Goal: Information Seeking & Learning: Learn about a topic

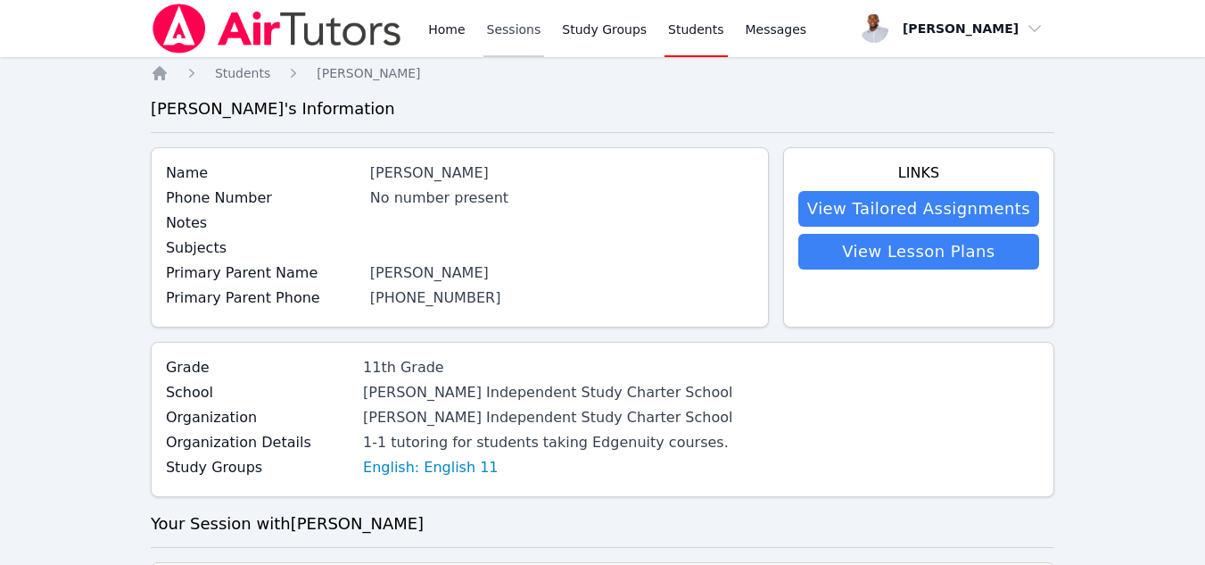
click at [522, 36] on link "Sessions" at bounding box center [514, 28] width 62 height 57
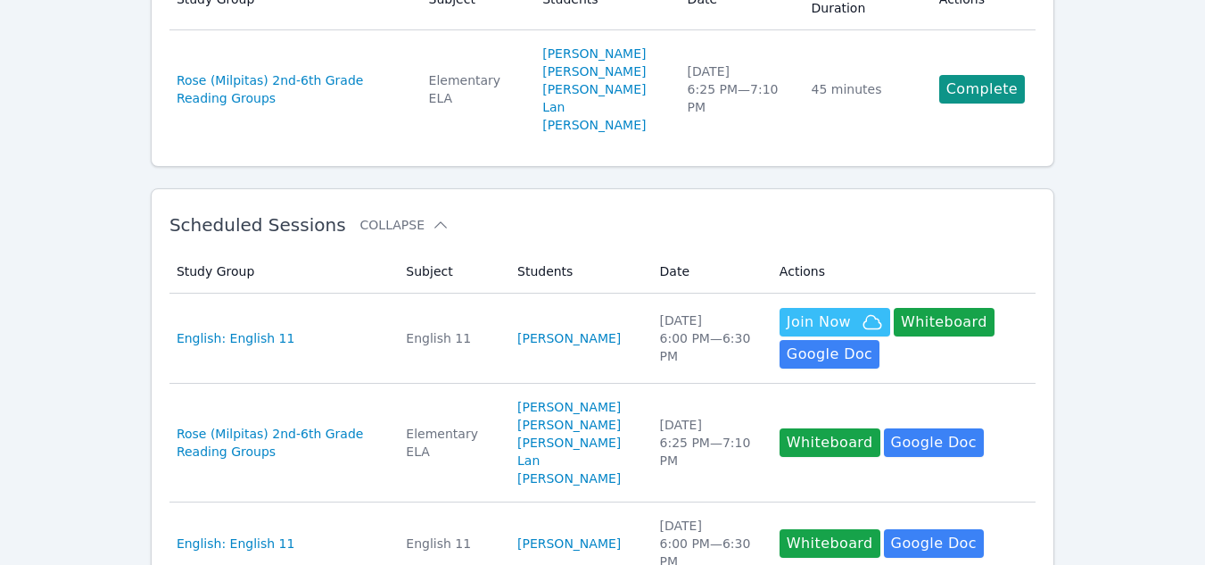
scroll to position [212, 0]
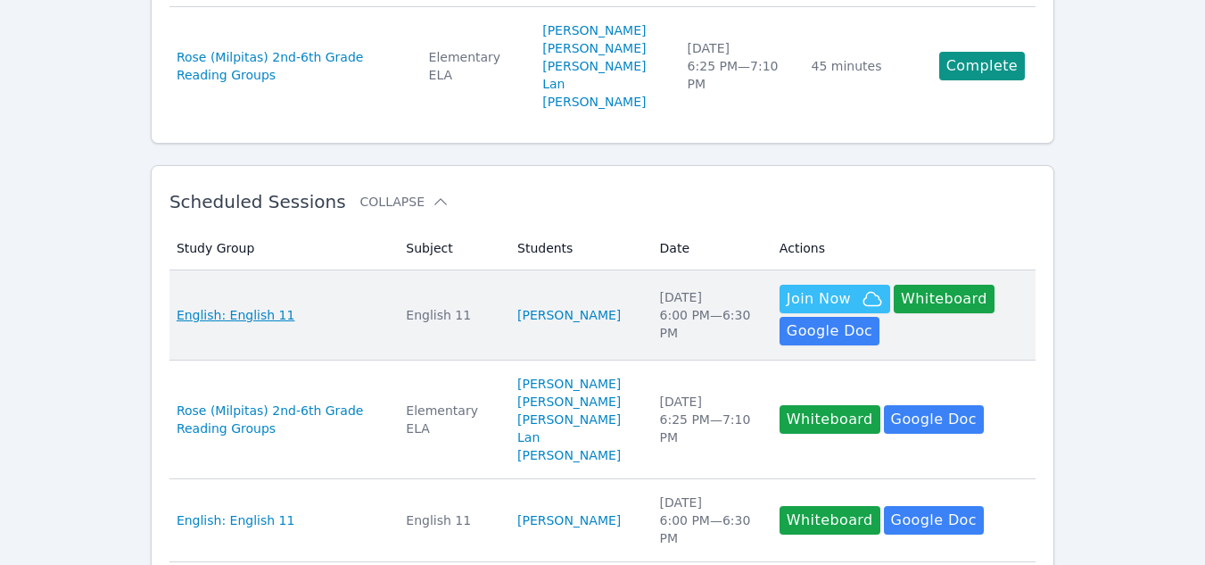
click at [268, 306] on span "English: English 11" at bounding box center [236, 315] width 119 height 18
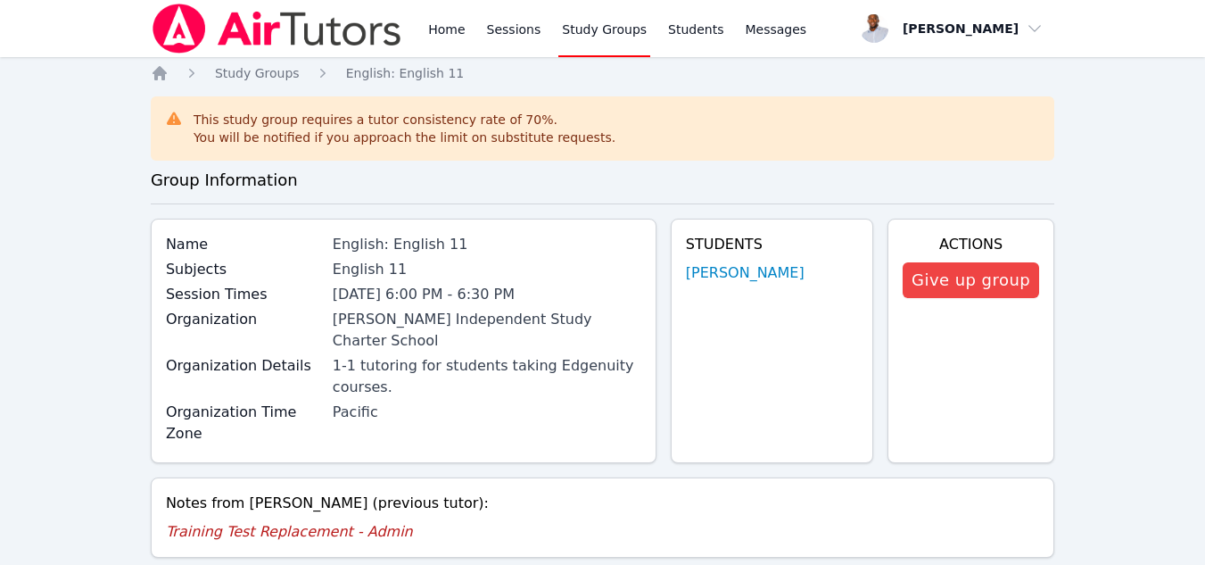
click at [328, 521] on p "Training Test Replacement - Admin" at bounding box center [602, 531] width 873 height 21
drag, startPoint x: 409, startPoint y: 486, endPoint x: 165, endPoint y: 472, distance: 244.8
click at [166, 492] on li "Notes from [PERSON_NAME] (previous tutor): Training Test Replacement - Admin" at bounding box center [602, 517] width 873 height 50
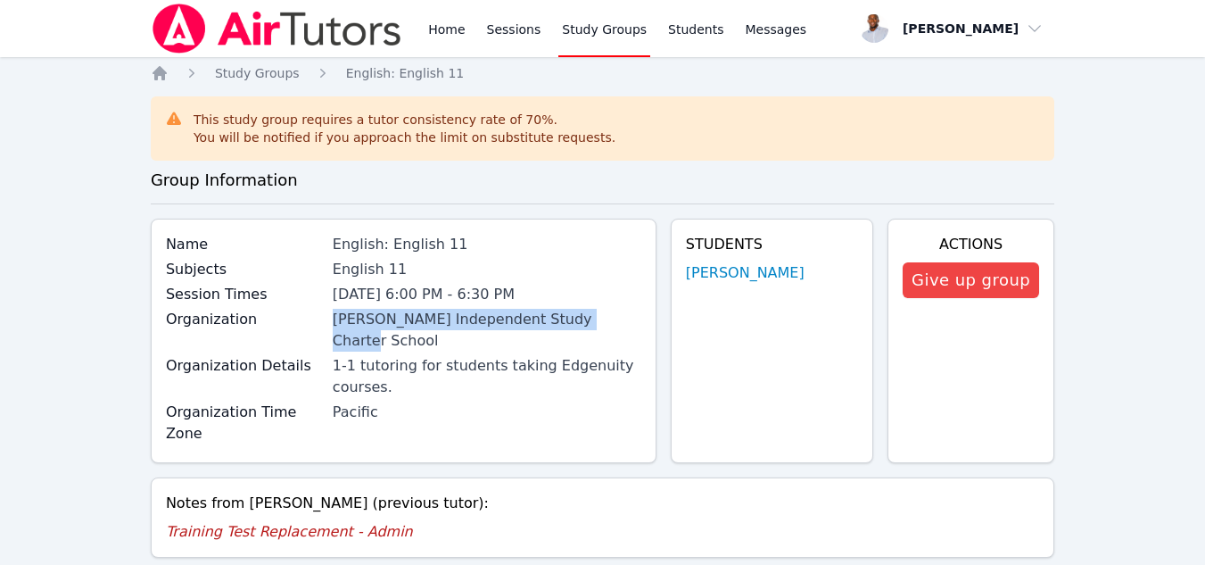
drag, startPoint x: 593, startPoint y: 321, endPoint x: 318, endPoint y: 316, distance: 274.8
click at [318, 316] on div "Organization [PERSON_NAME] Independent Study Charter School" at bounding box center [403, 332] width 475 height 46
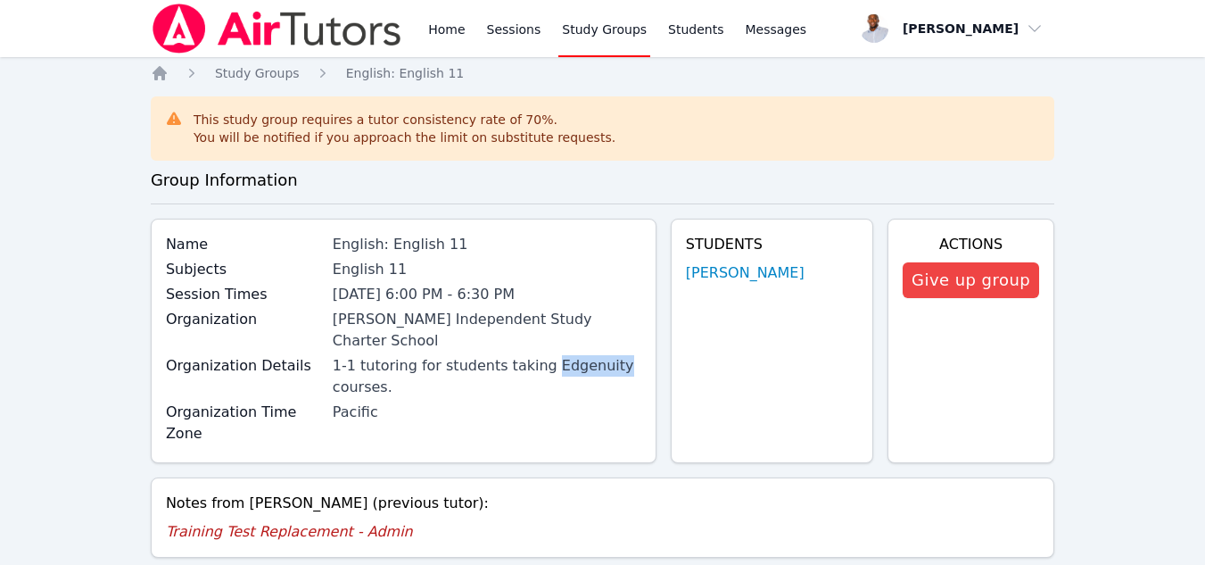
drag, startPoint x: 603, startPoint y: 345, endPoint x: 537, endPoint y: 346, distance: 66.0
click at [537, 355] on div "1-1 tutoring for students taking Edgenuity courses." at bounding box center [487, 376] width 309 height 43
copy div "Edgenuity"
